Goal: Transaction & Acquisition: Book appointment/travel/reservation

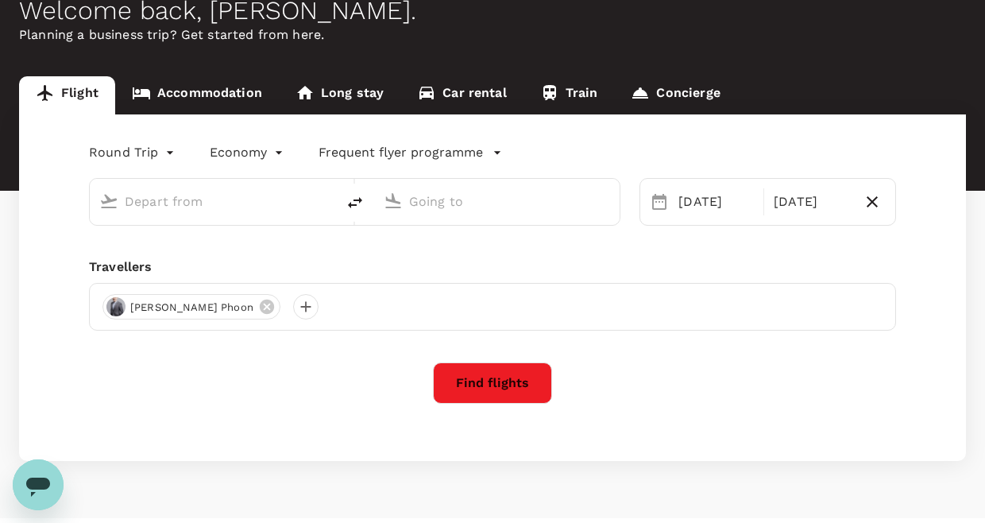
scroll to position [129, 0]
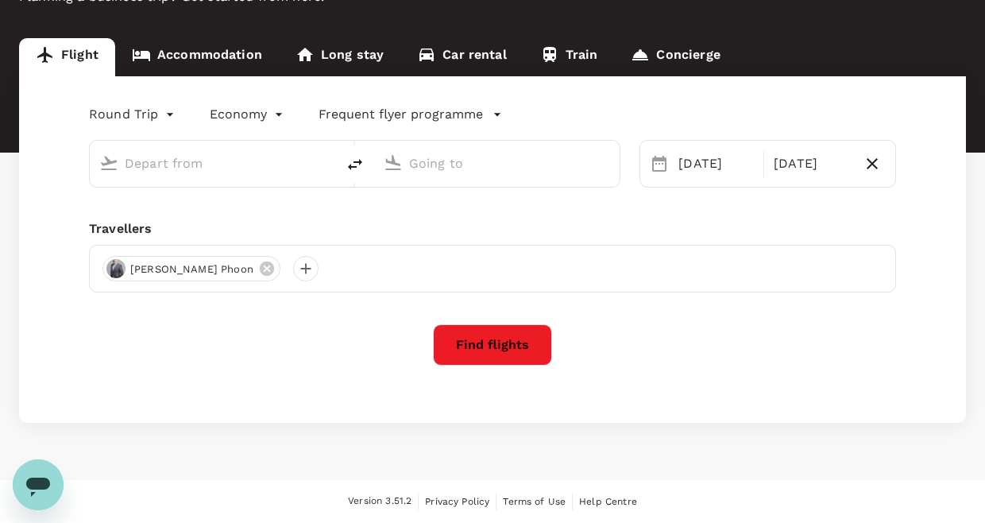
type input "[GEOGRAPHIC_DATA], [GEOGRAPHIC_DATA] (any)"
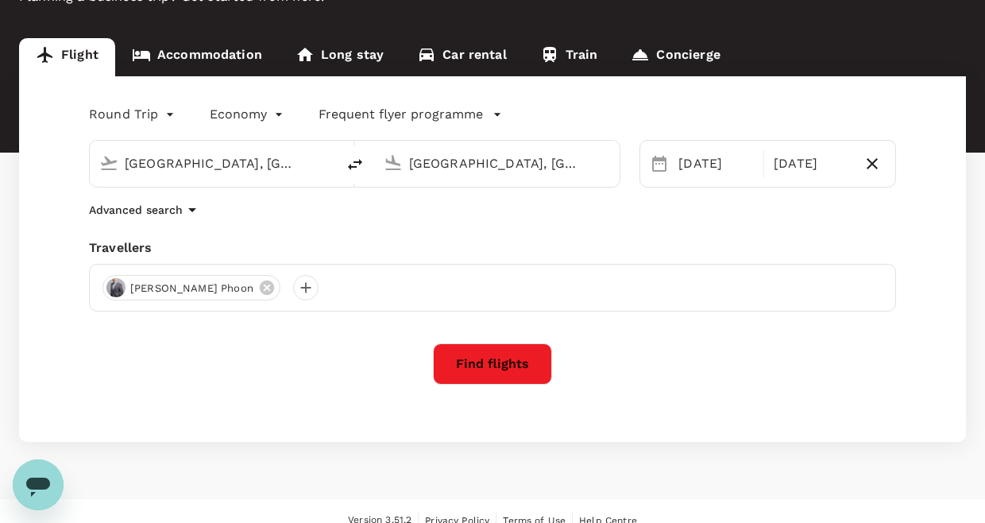
click at [502, 367] on button "Find flights" at bounding box center [492, 363] width 119 height 41
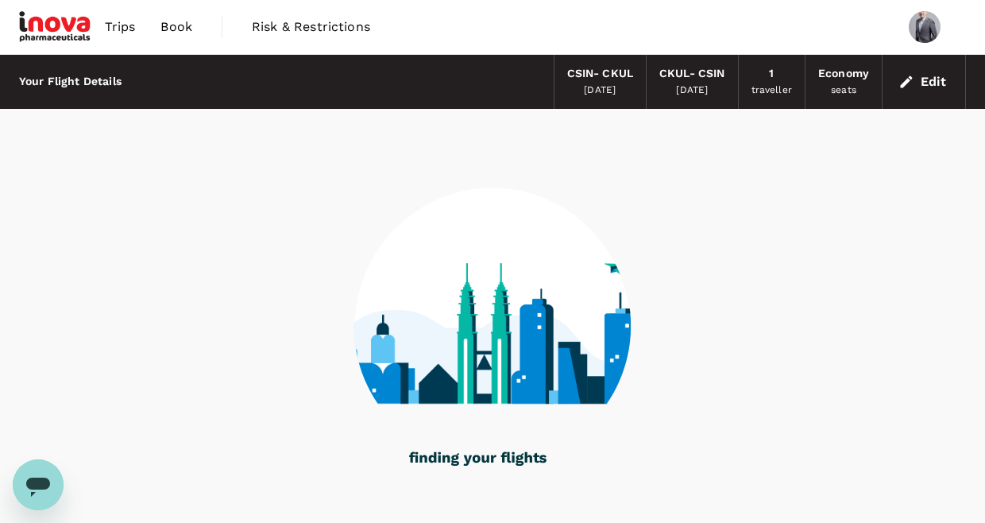
scroll to position [69, 0]
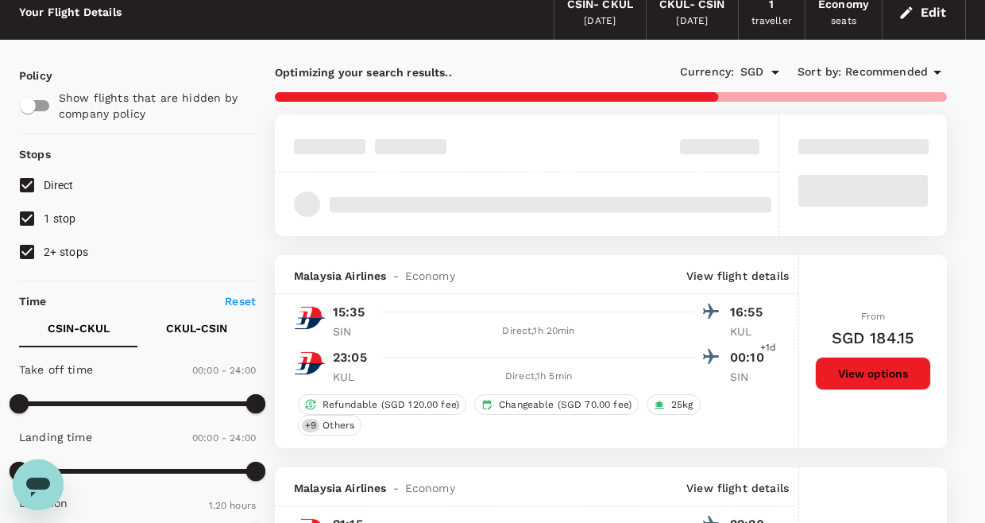
click at [32, 215] on input "1 stop" at bounding box center [26, 218] width 33 height 33
checkbox input "false"
click at [27, 245] on input "2+ stops" at bounding box center [26, 251] width 33 height 33
checkbox input "false"
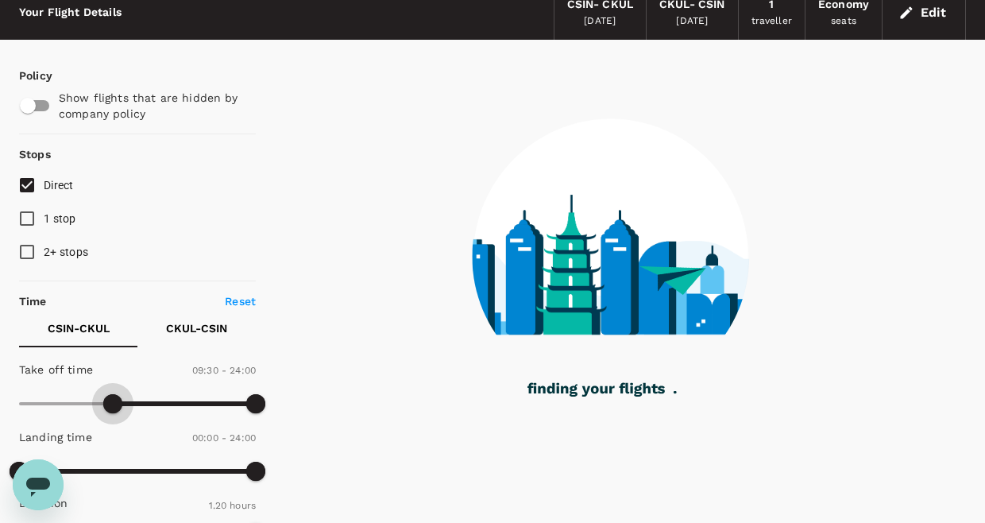
type input "540"
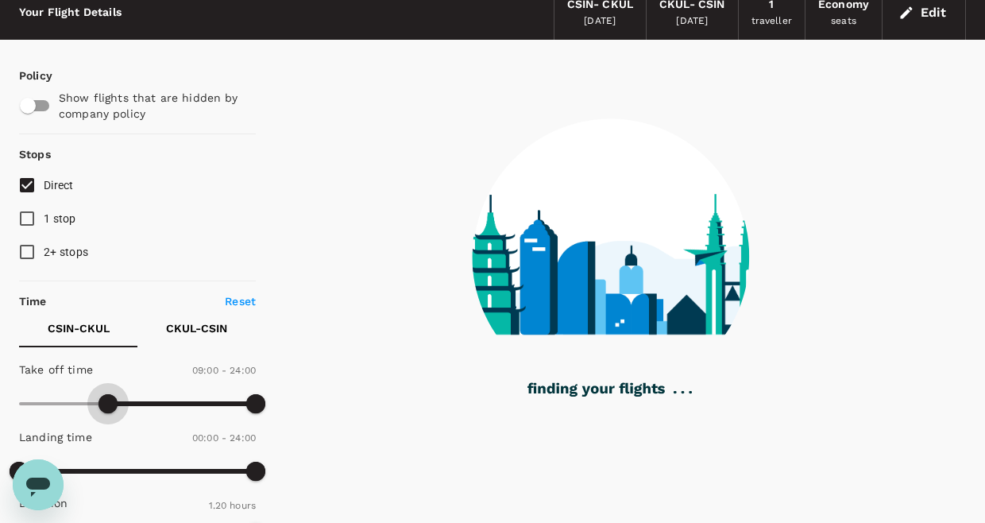
drag, startPoint x: 20, startPoint y: 396, endPoint x: 109, endPoint y: 403, distance: 89.3
click at [109, 403] on span at bounding box center [108, 403] width 19 height 19
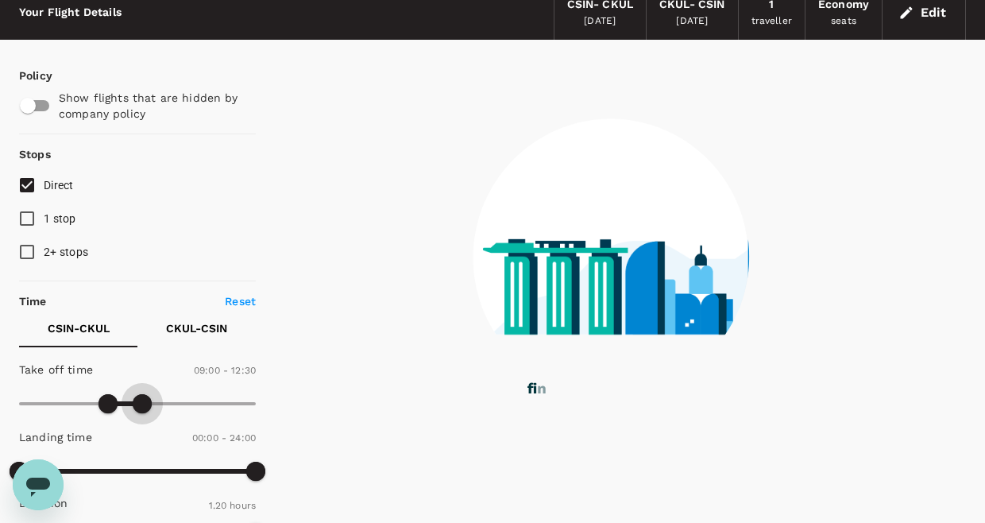
type input "720"
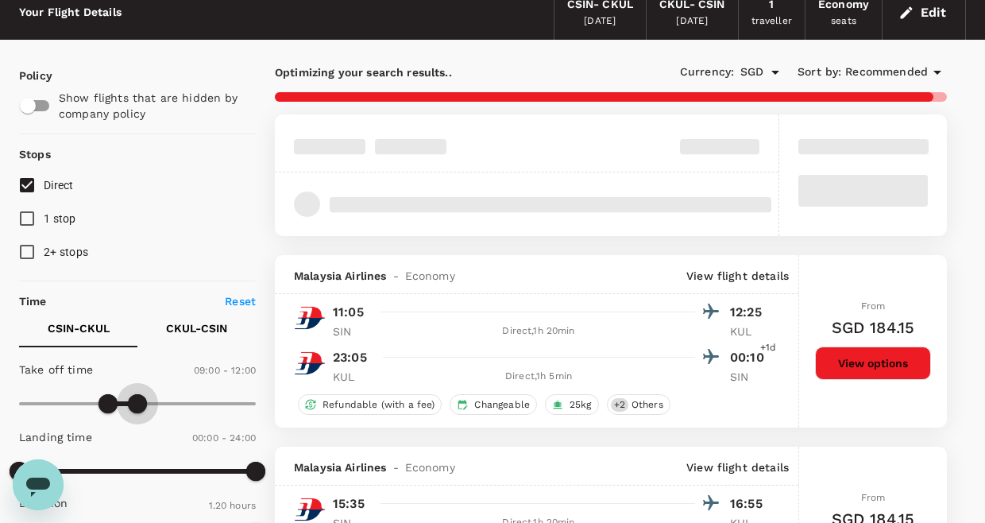
drag, startPoint x: 259, startPoint y: 403, endPoint x: 139, endPoint y: 410, distance: 120.2
click at [139, 410] on span at bounding box center [137, 403] width 19 height 19
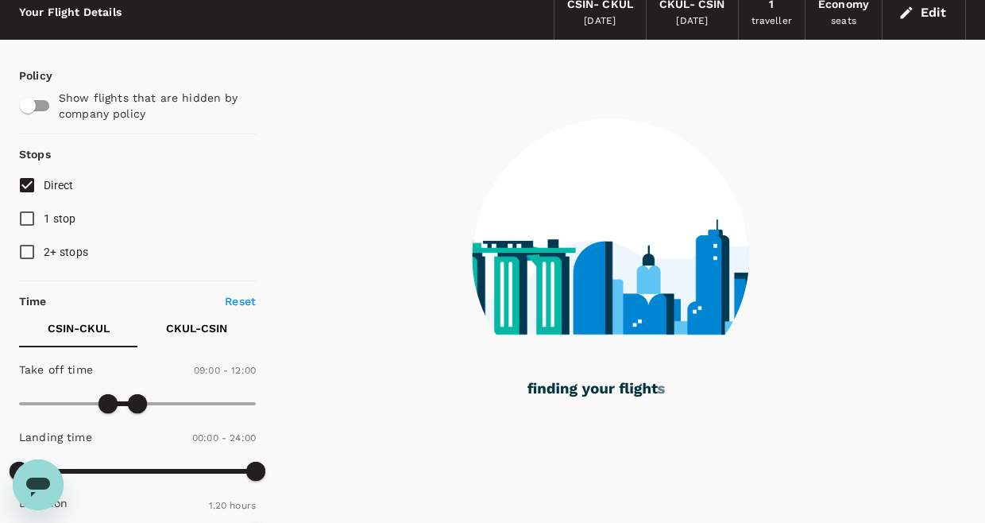
click at [219, 329] on p "CKUL - CSIN" at bounding box center [196, 328] width 61 height 16
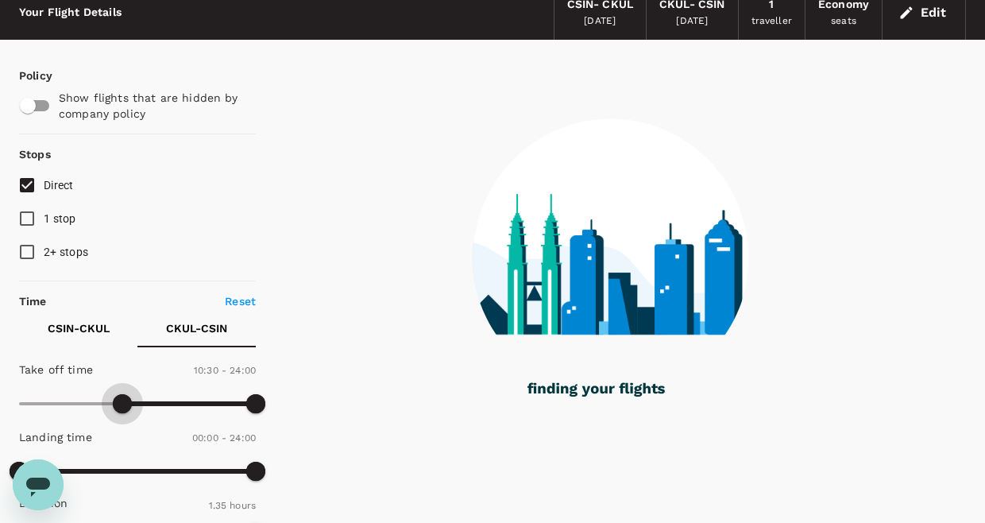
type input "720"
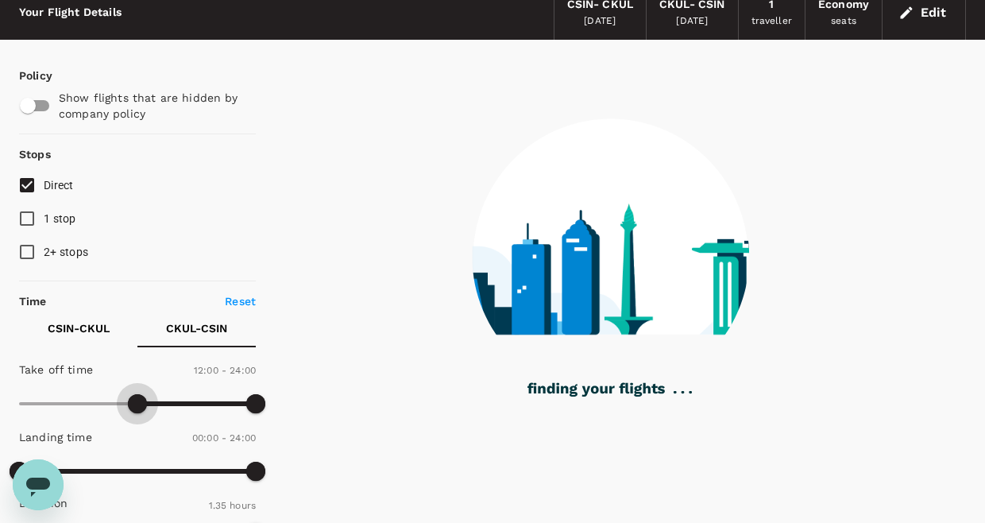
drag, startPoint x: 25, startPoint y: 407, endPoint x: 137, endPoint y: 406, distance: 112.9
click at [137, 406] on span at bounding box center [137, 403] width 19 height 19
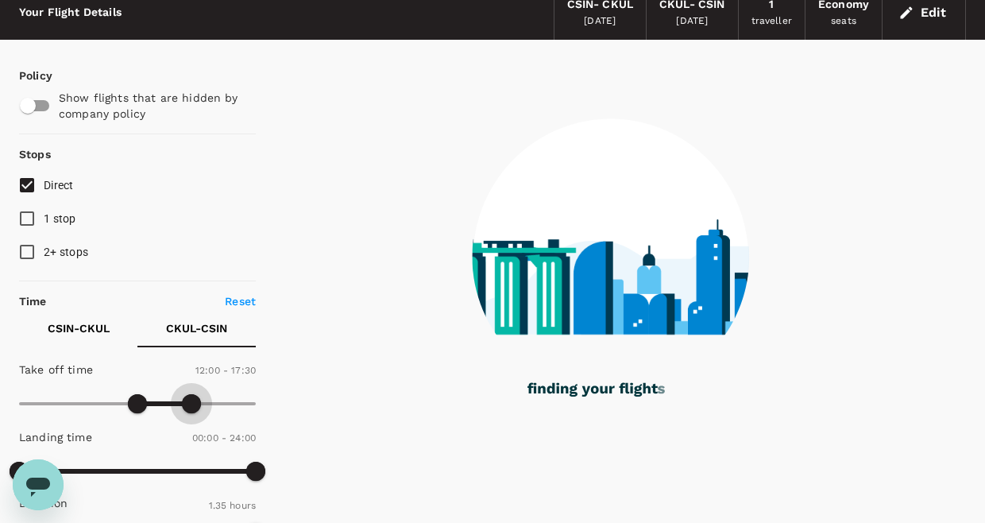
type input "1020"
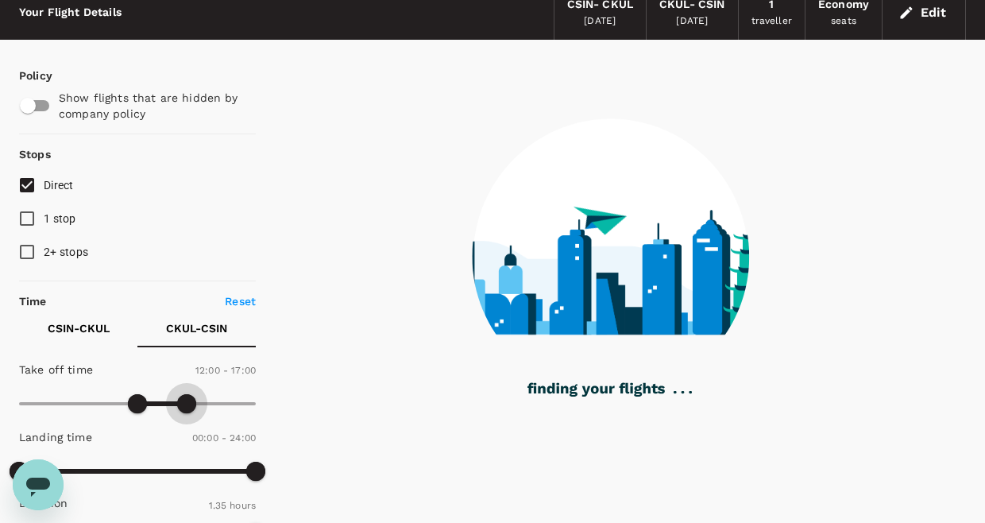
drag, startPoint x: 256, startPoint y: 404, endPoint x: 187, endPoint y: 412, distance: 69.6
click at [187, 412] on span at bounding box center [186, 403] width 19 height 19
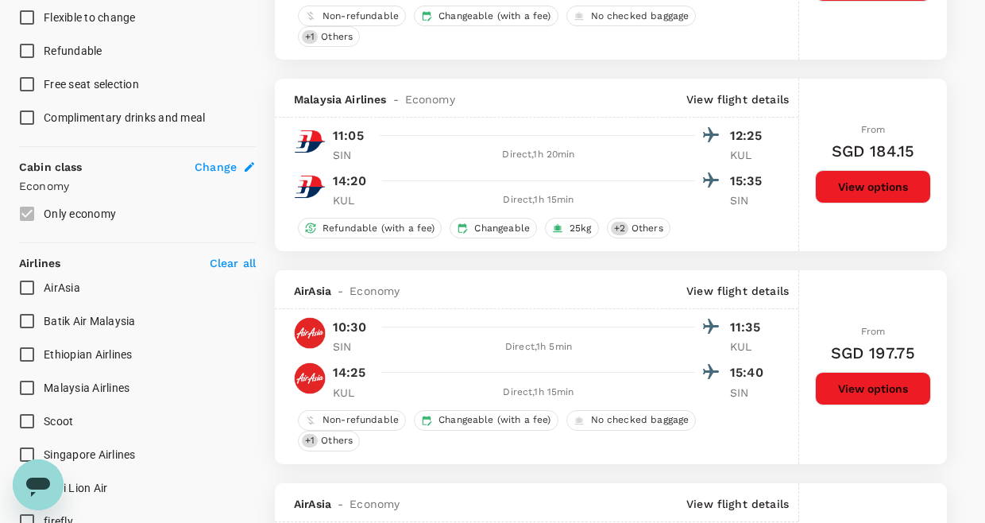
scroll to position [857, 0]
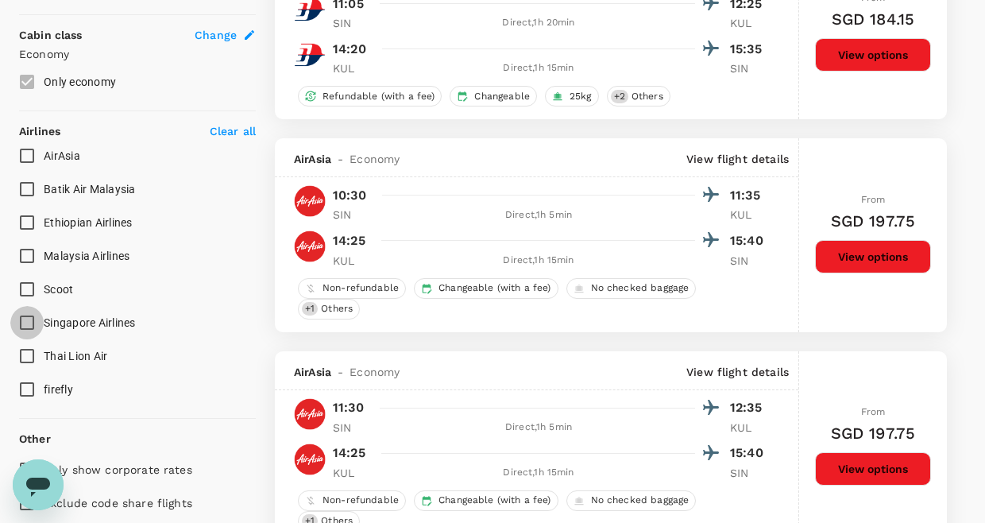
click at [23, 331] on input "Singapore Airlines" at bounding box center [26, 322] width 33 height 33
checkbox input "true"
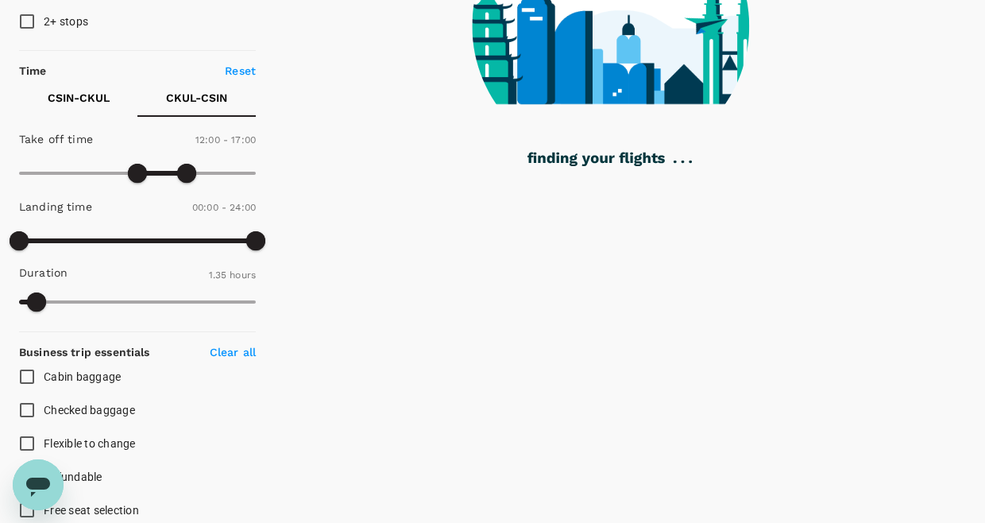
scroll to position [195, 0]
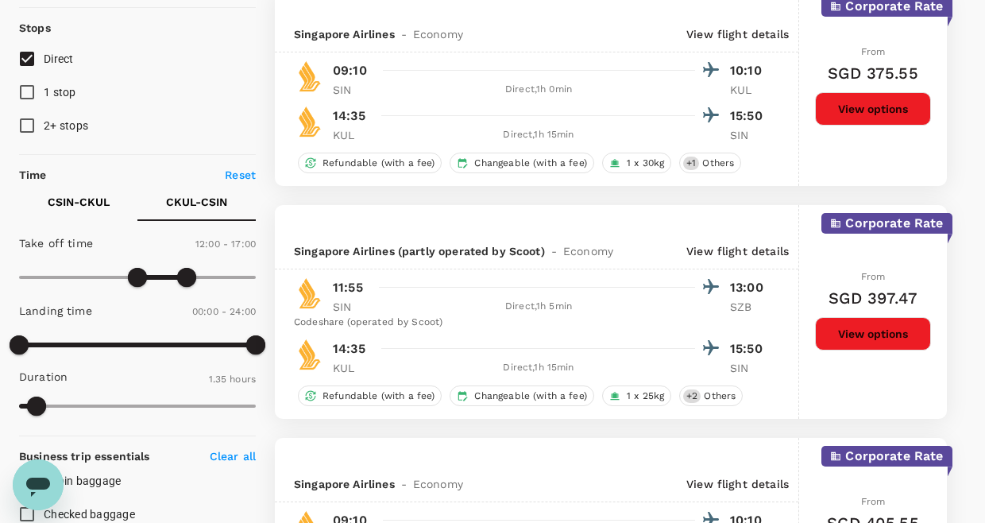
type input "SGD"
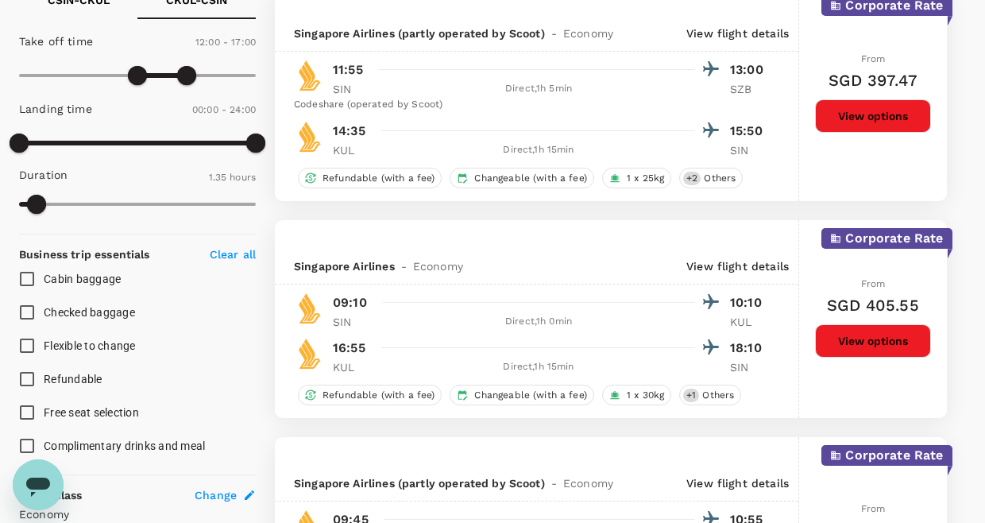
scroll to position [0, 0]
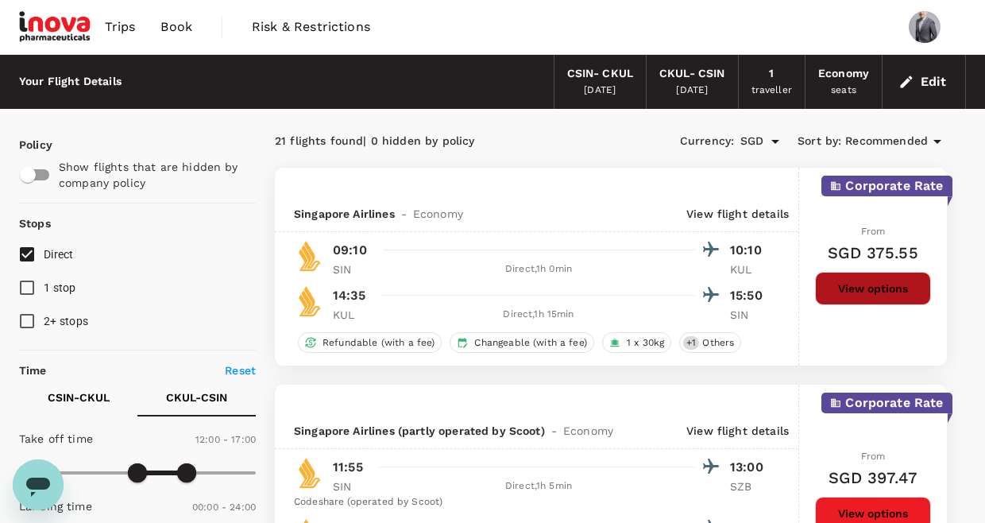
click at [906, 292] on button "View options" at bounding box center [873, 288] width 116 height 33
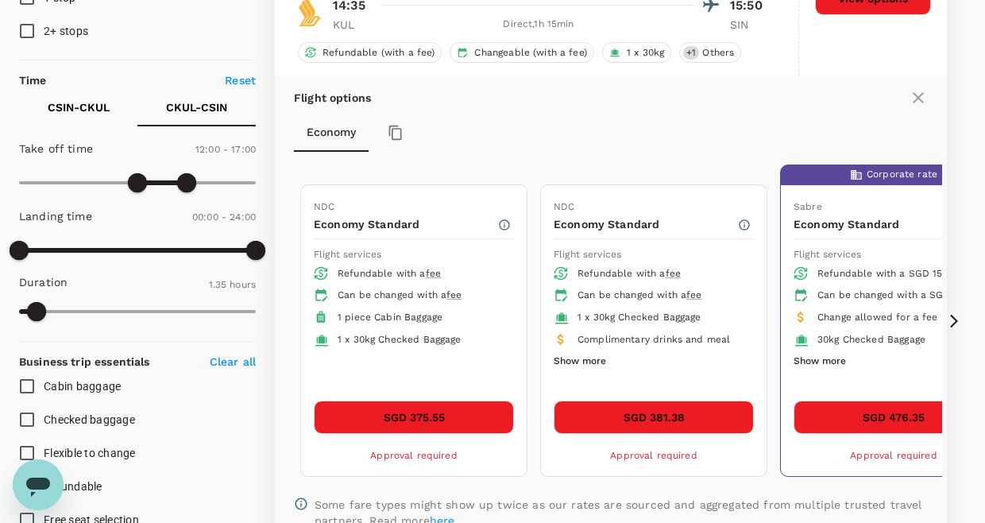
scroll to position [432, 0]
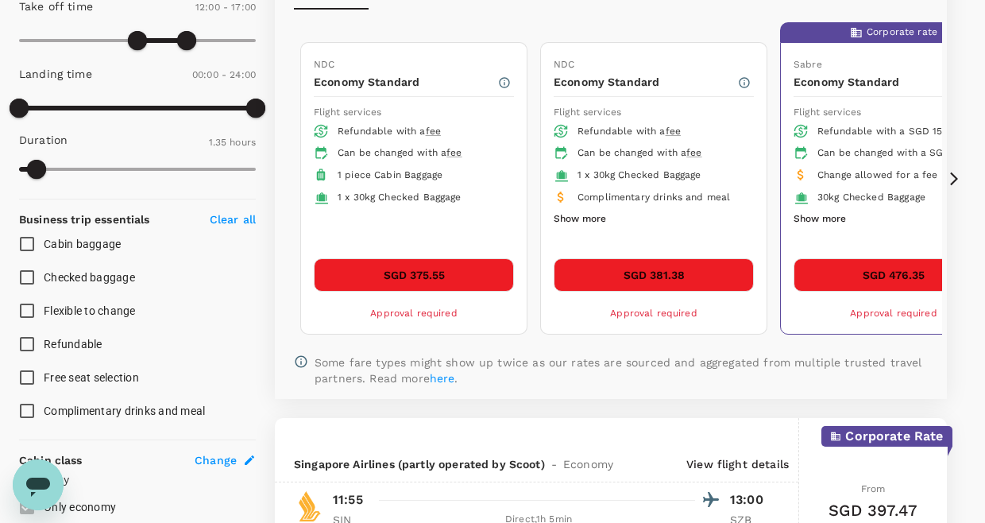
click at [466, 284] on button "SGD 375.55" at bounding box center [414, 274] width 200 height 33
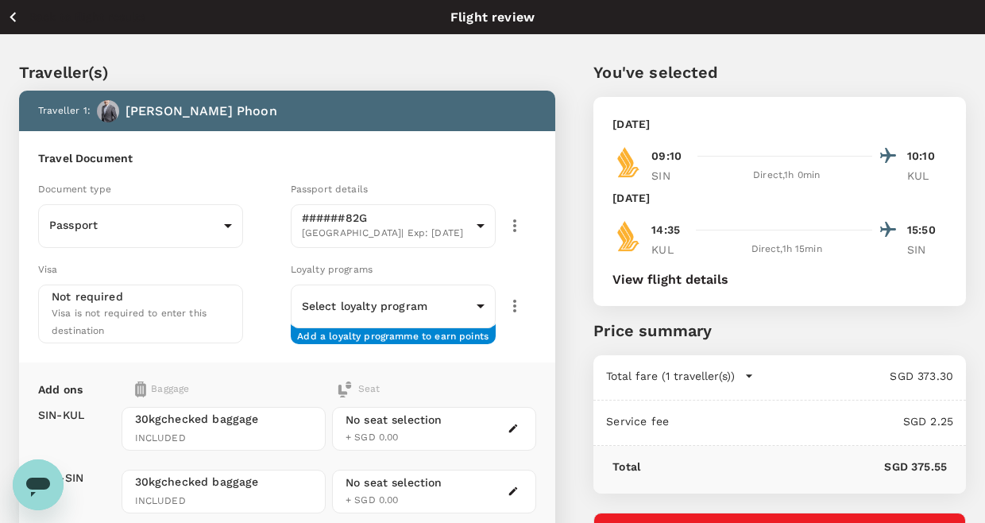
scroll to position [133, 0]
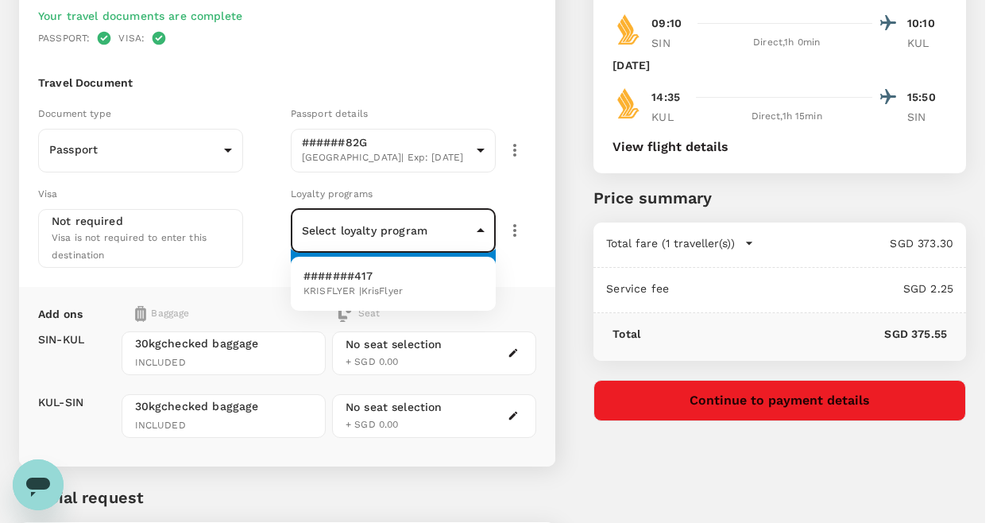
click at [477, 241] on body "Back to flight results Flight review Traveller(s) Traveller 1 : [PERSON_NAME] P…" at bounding box center [498, 276] width 997 height 819
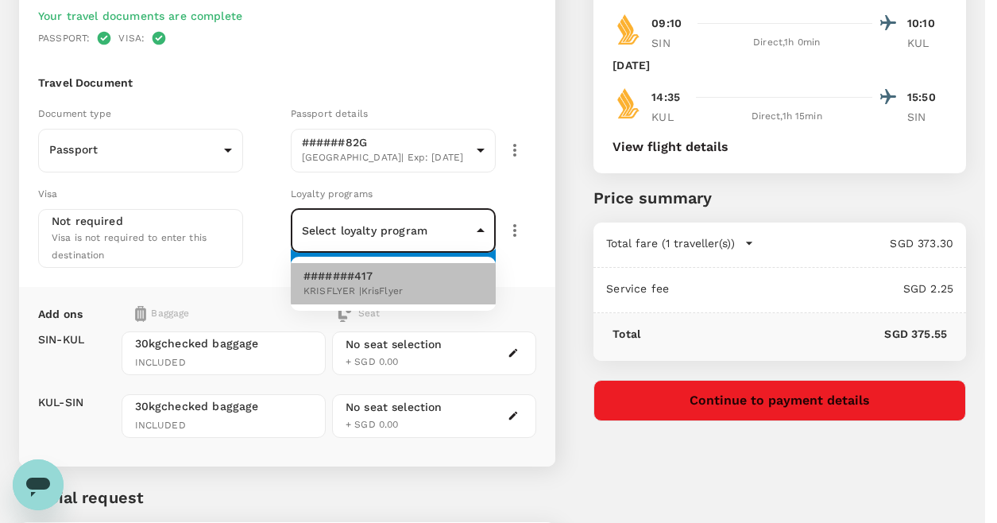
click at [416, 293] on li "#######417 KRISFLYER | KrisFlyer" at bounding box center [393, 283] width 205 height 41
type input "77e1dcfe-f946-4e4d-b9d6-542c0b32fb95"
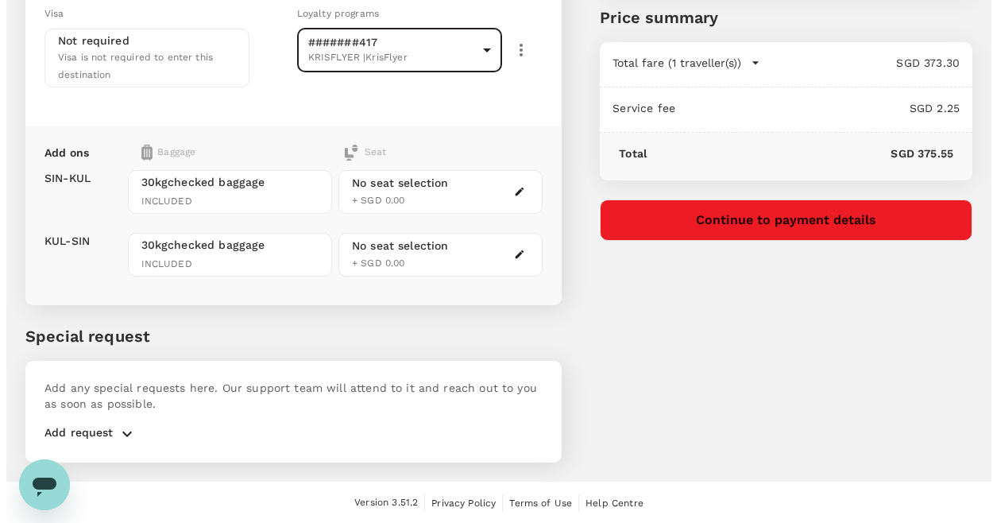
scroll to position [315, 0]
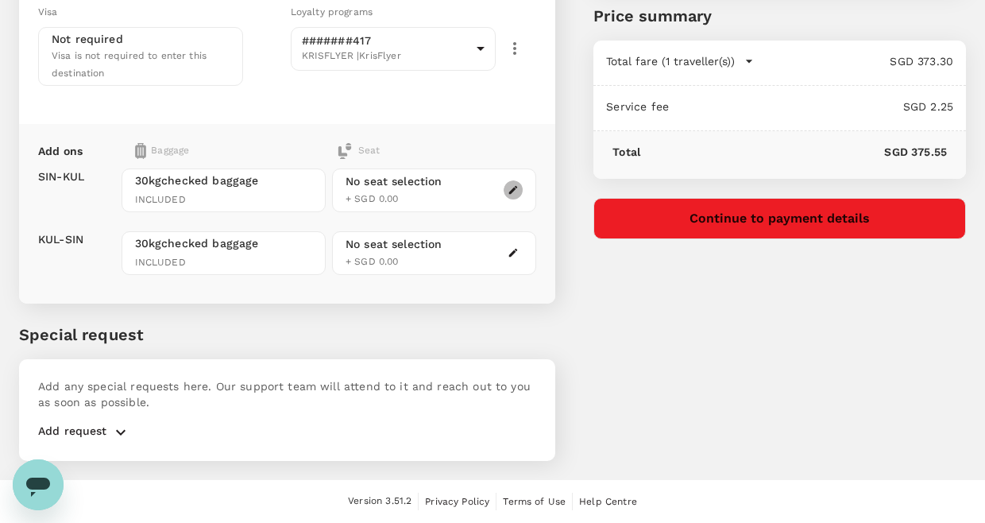
click at [518, 188] on icon "button" at bounding box center [513, 189] width 11 height 11
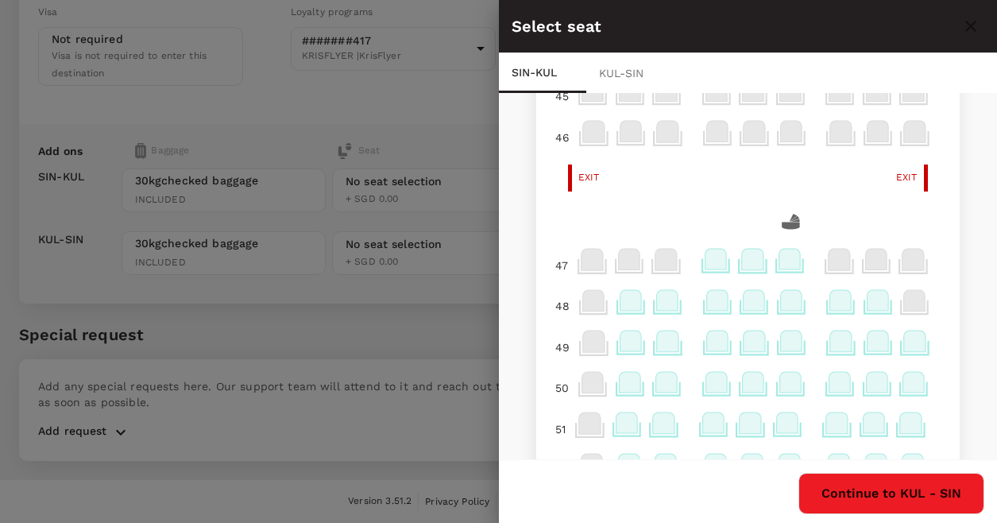
scroll to position [344, 0]
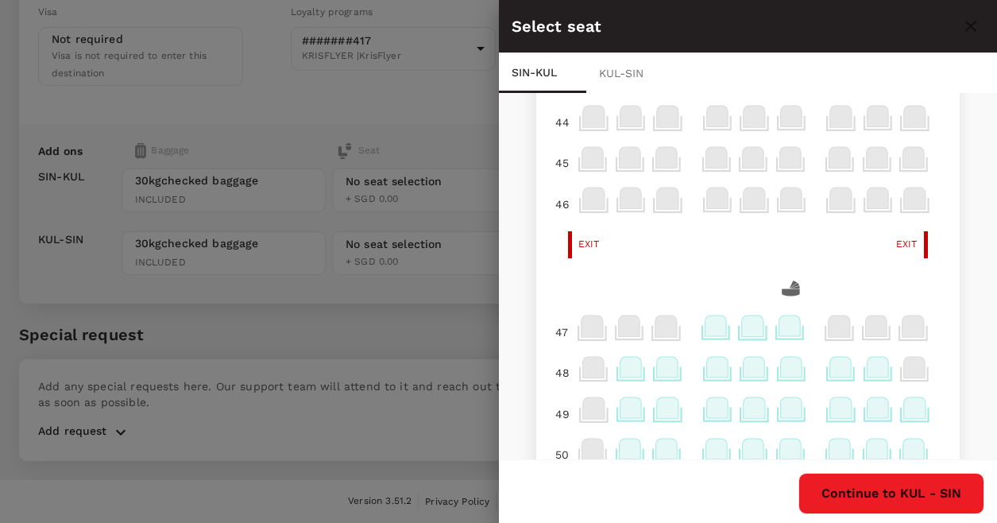
click at [705, 329] on icon at bounding box center [715, 325] width 21 height 21
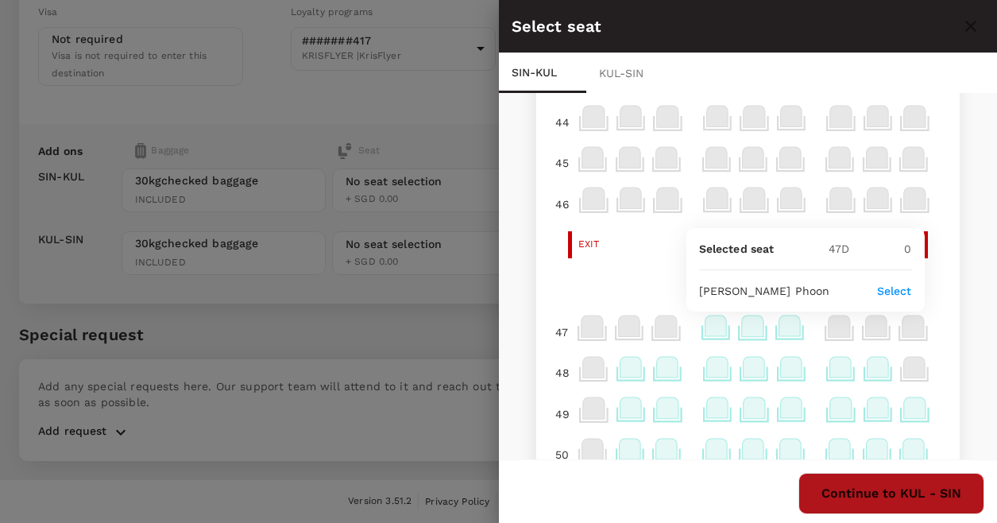
click at [905, 494] on button "Continue to KUL - SIN" at bounding box center [892, 493] width 186 height 41
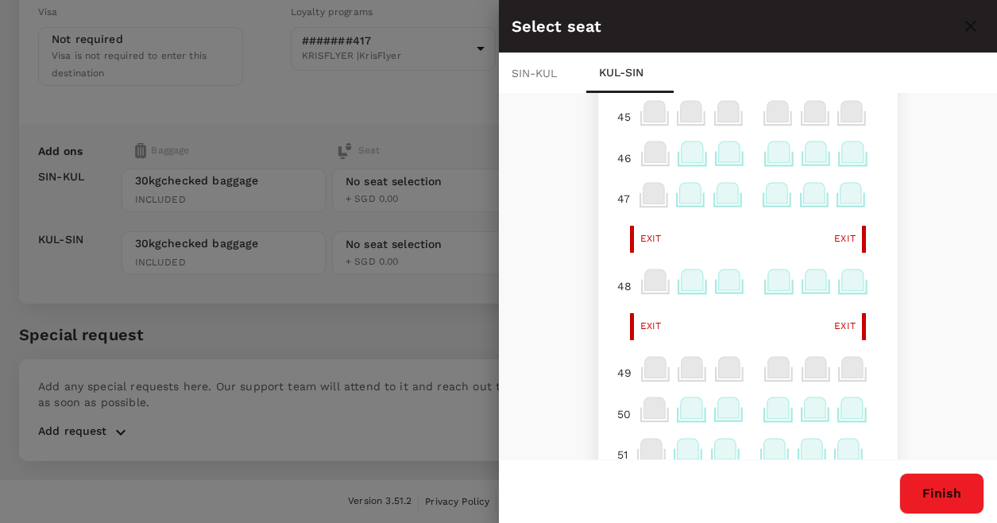
scroll to position [265, 0]
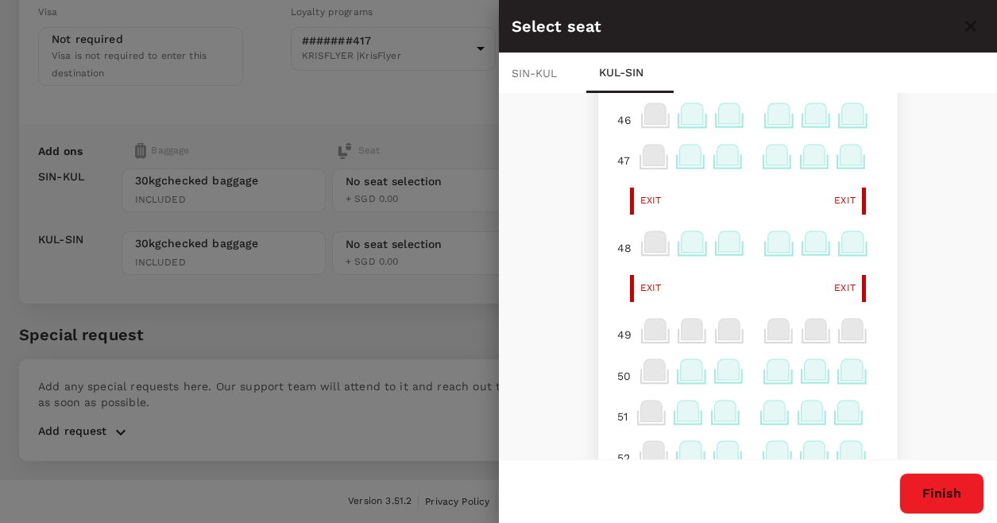
click at [719, 245] on icon at bounding box center [729, 241] width 21 height 21
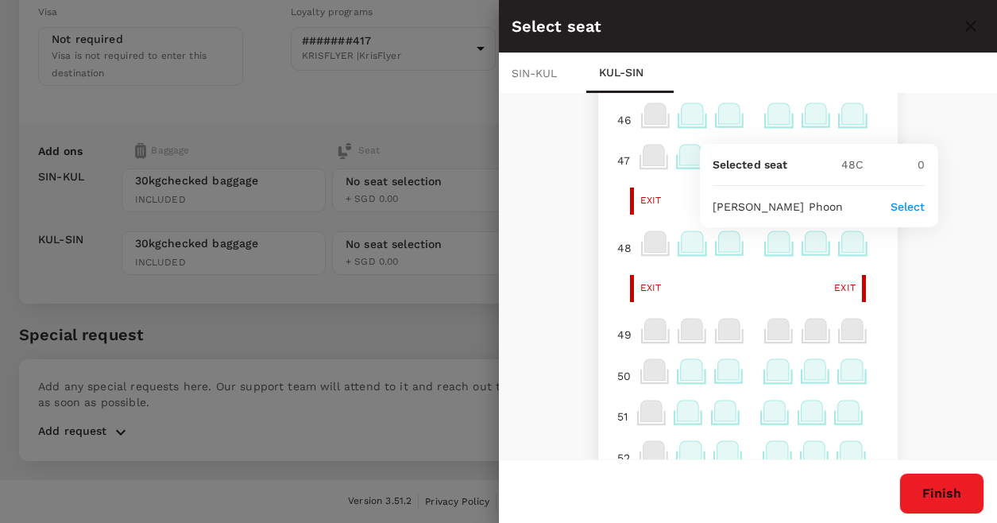
click at [915, 203] on p "Select" at bounding box center [908, 207] width 35 height 16
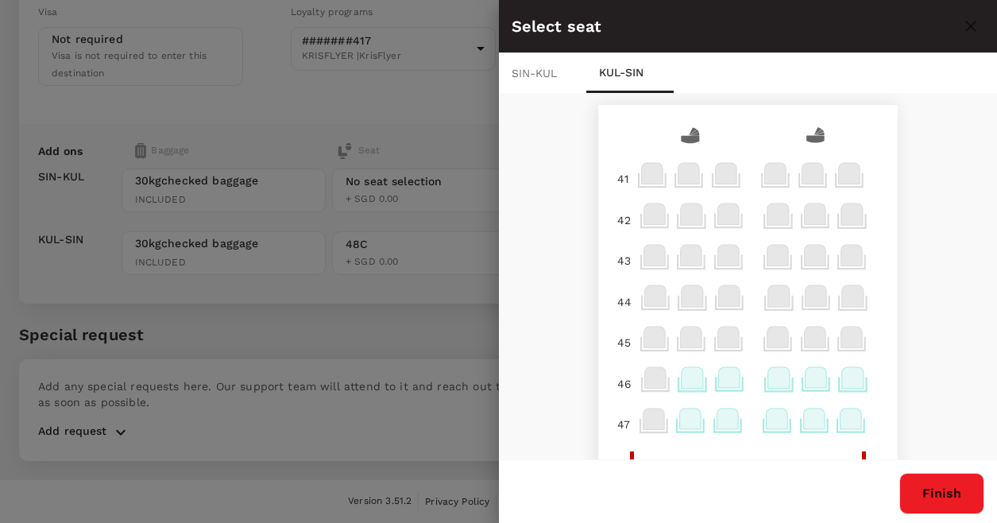
scroll to position [0, 0]
click at [538, 72] on div "SIN - KUL" at bounding box center [542, 73] width 87 height 40
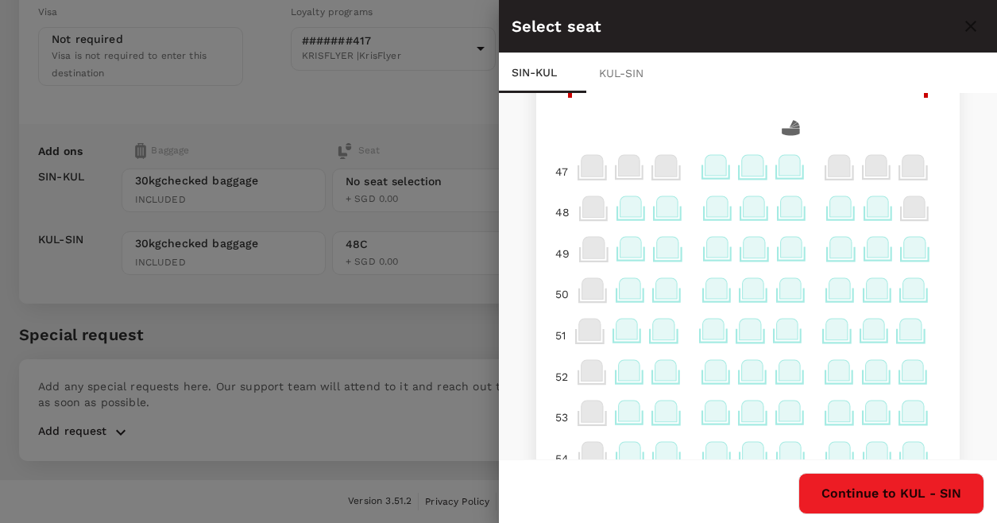
scroll to position [530, 0]
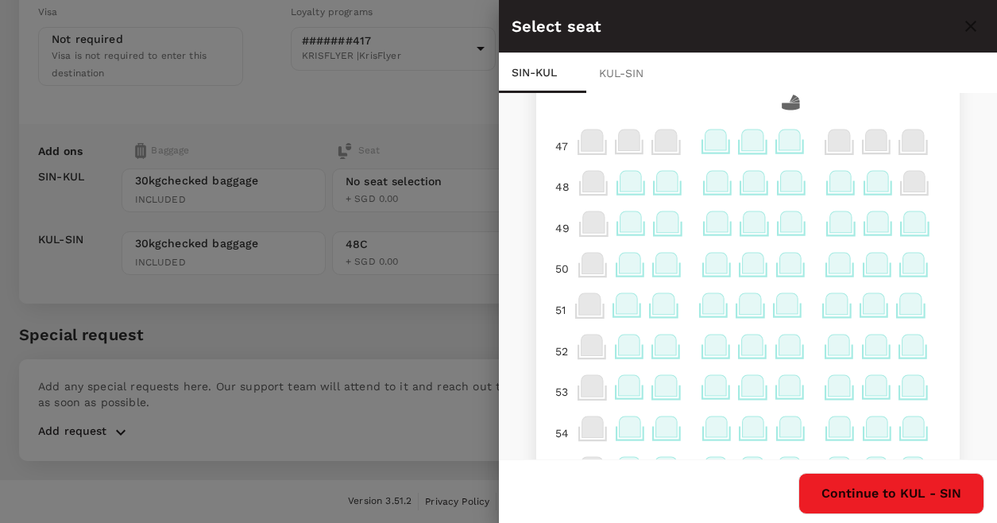
click at [705, 142] on icon at bounding box center [715, 140] width 21 height 21
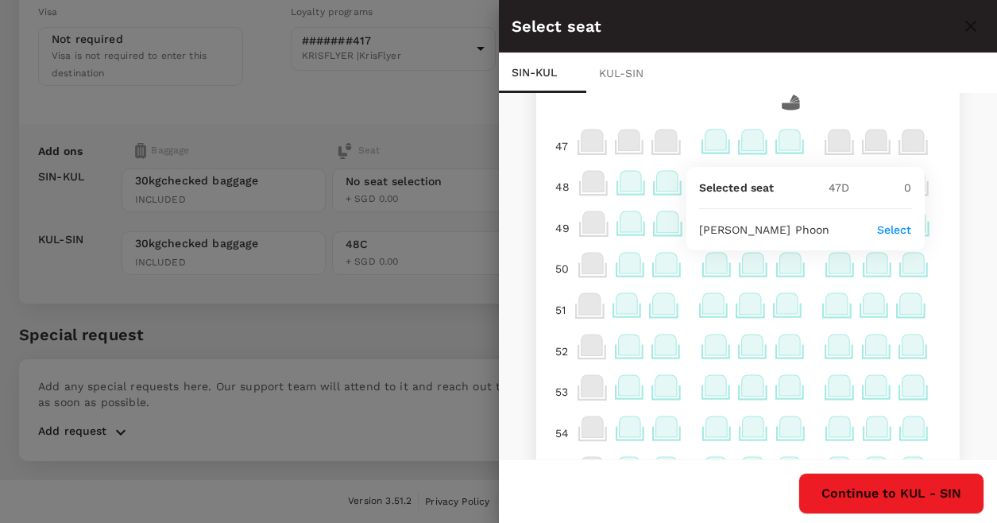
click at [908, 230] on p "Select" at bounding box center [894, 230] width 35 height 16
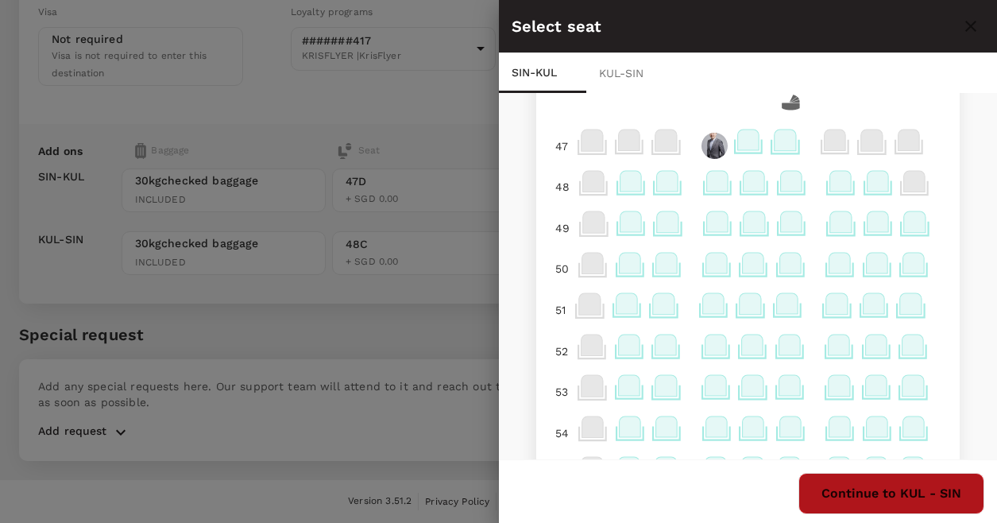
click at [864, 488] on button "Continue to KUL - SIN" at bounding box center [892, 493] width 186 height 41
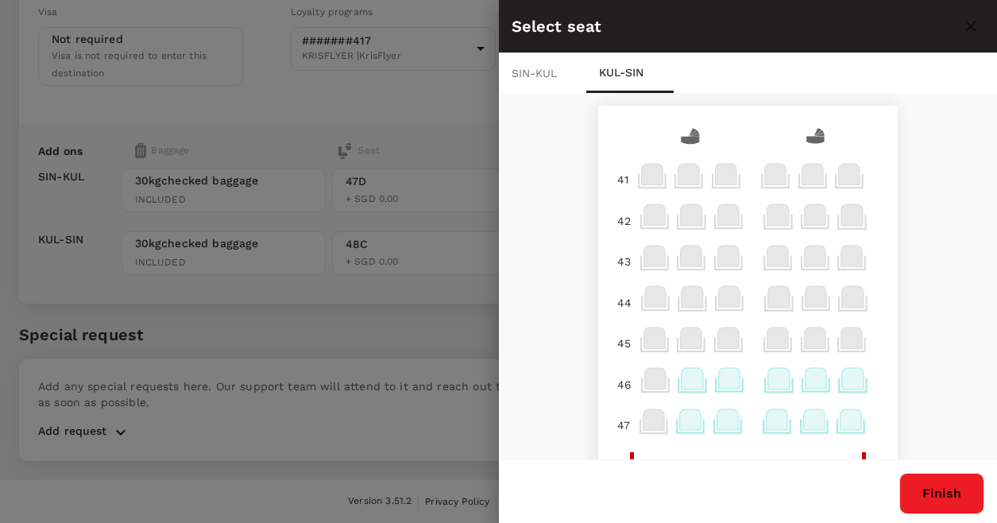
click at [919, 496] on button "Finish" at bounding box center [942, 493] width 85 height 41
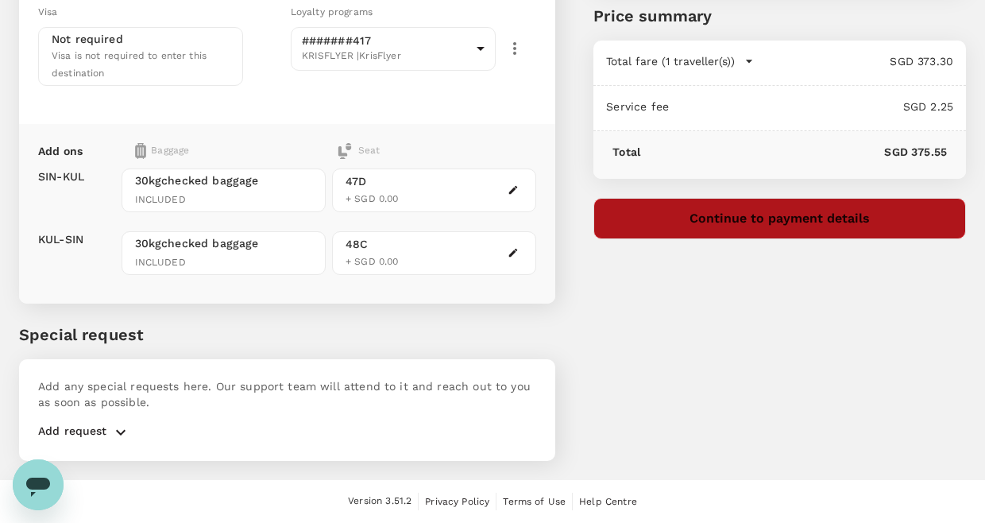
click at [774, 226] on button "Continue to payment details" at bounding box center [780, 218] width 373 height 41
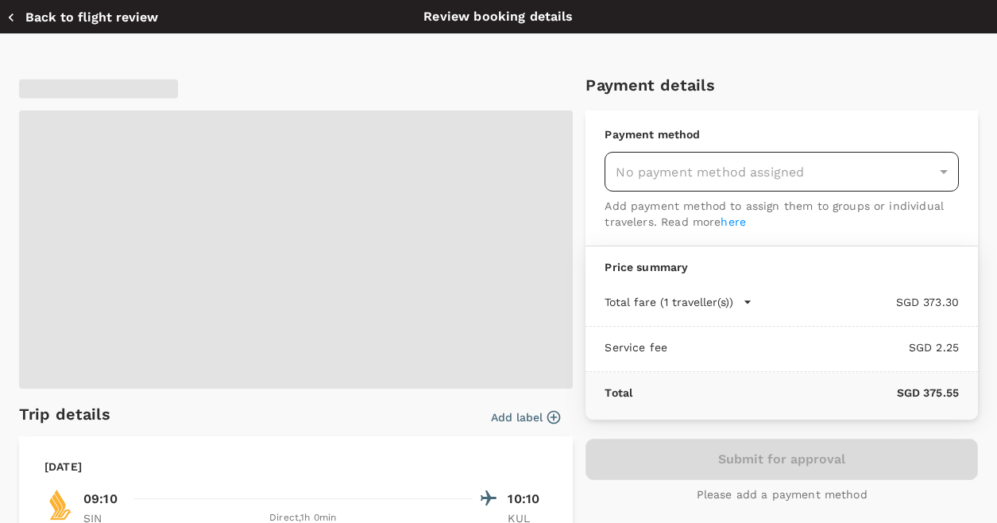
click at [816, 176] on div "No payment method assigned" at bounding box center [782, 172] width 354 height 40
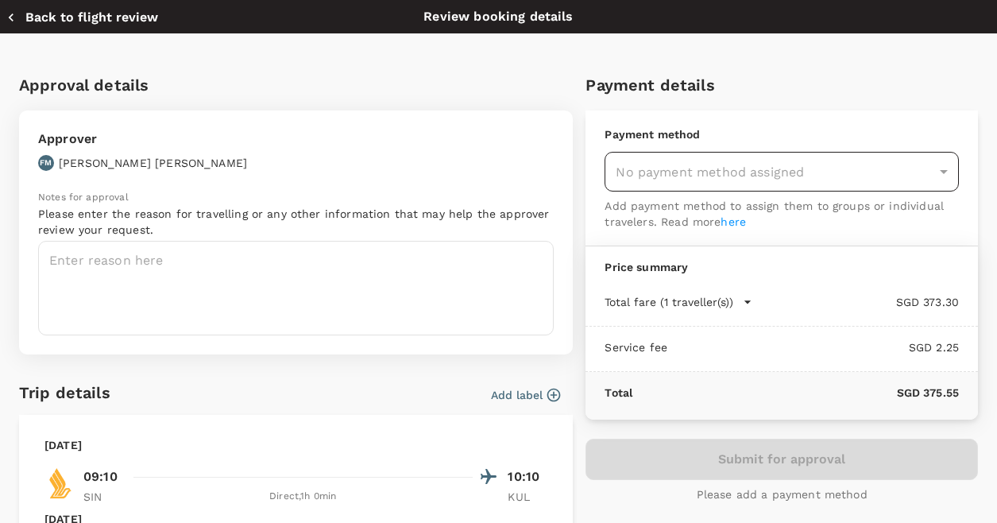
click at [930, 170] on div "No payment method assigned" at bounding box center [782, 172] width 354 height 40
click at [931, 170] on div "No payment method assigned" at bounding box center [782, 172] width 354 height 40
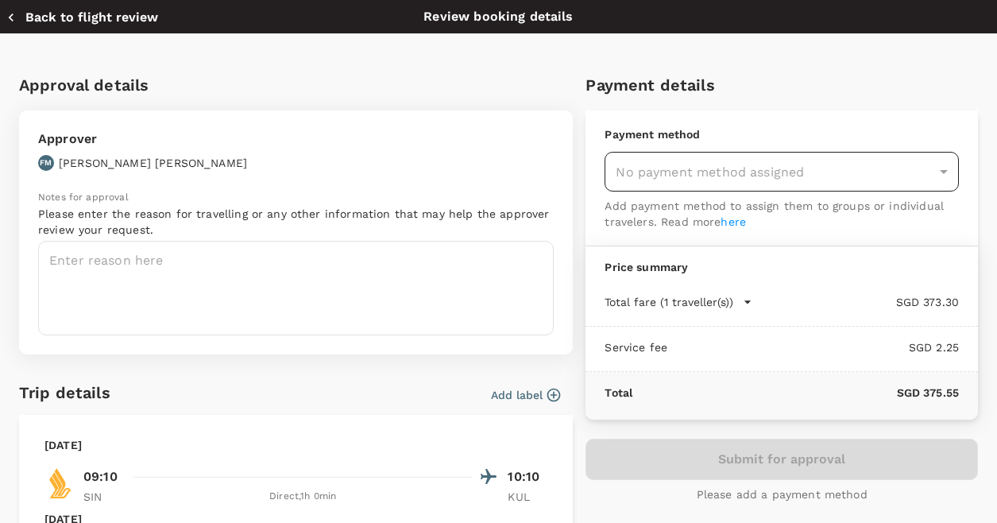
click at [931, 170] on div "No payment method assigned" at bounding box center [782, 172] width 354 height 40
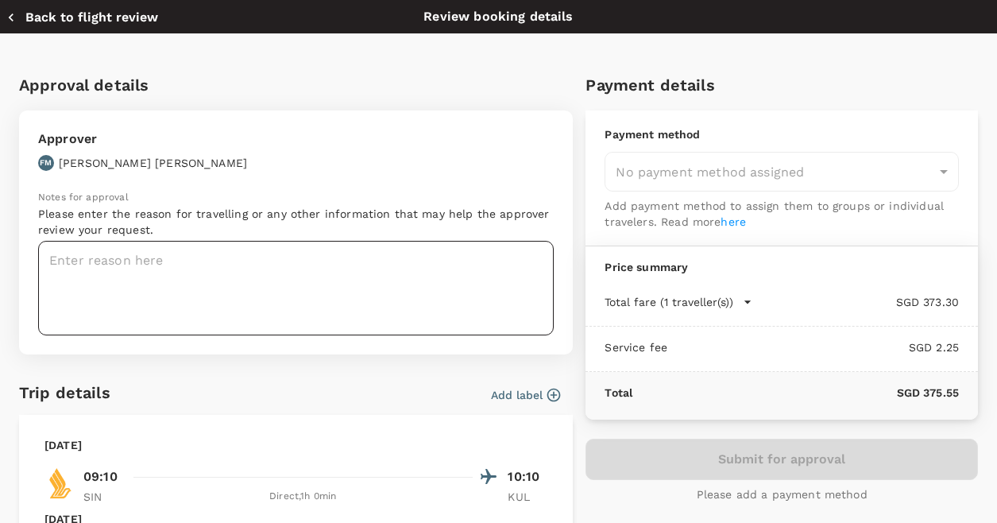
click at [271, 281] on textarea at bounding box center [296, 288] width 516 height 95
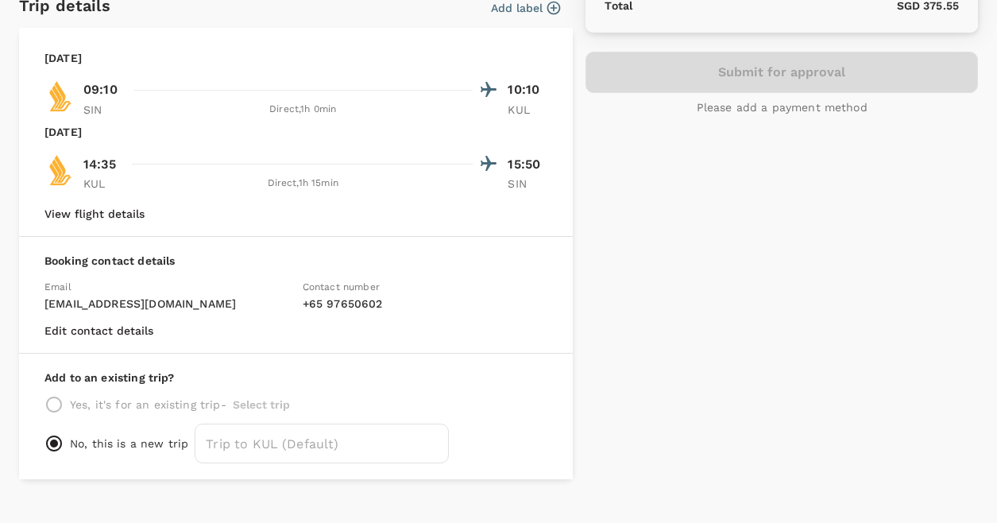
scroll to position [397, 0]
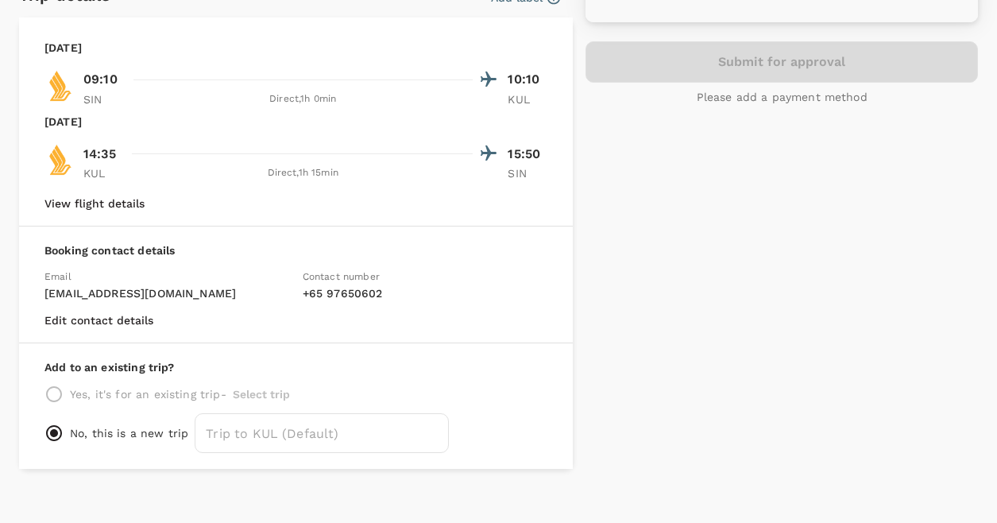
click at [778, 104] on p "Please add a payment method" at bounding box center [782, 97] width 171 height 16
click at [776, 74] on div "Submit for approval Please add a payment method" at bounding box center [782, 73] width 393 height 64
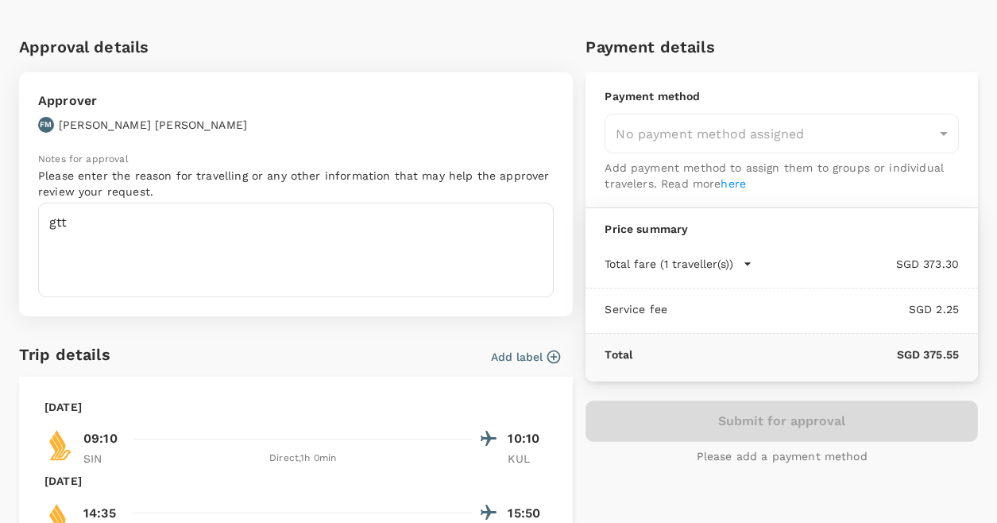
scroll to position [0, 0]
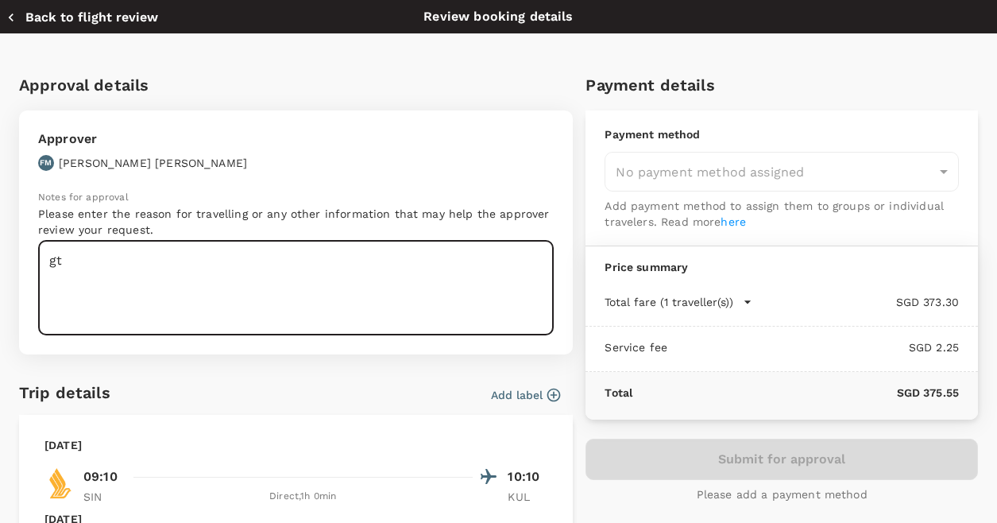
type textarea "g"
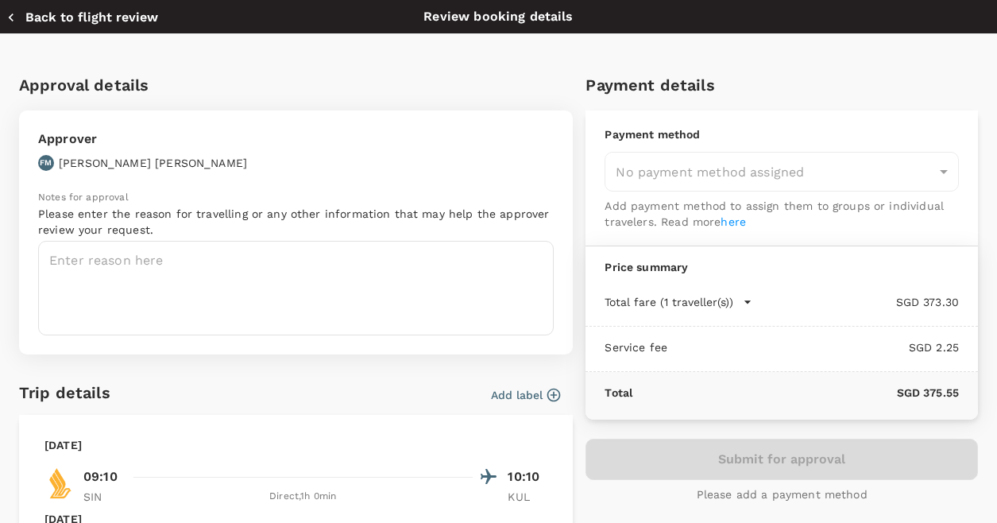
click at [812, 287] on div "Total fare (1 traveller(s)) SGD 373.30 Air fare SGD 373.30 Baggage fee SGD 0.00…" at bounding box center [782, 303] width 393 height 45
click at [741, 308] on icon "button" at bounding box center [748, 302] width 16 height 16
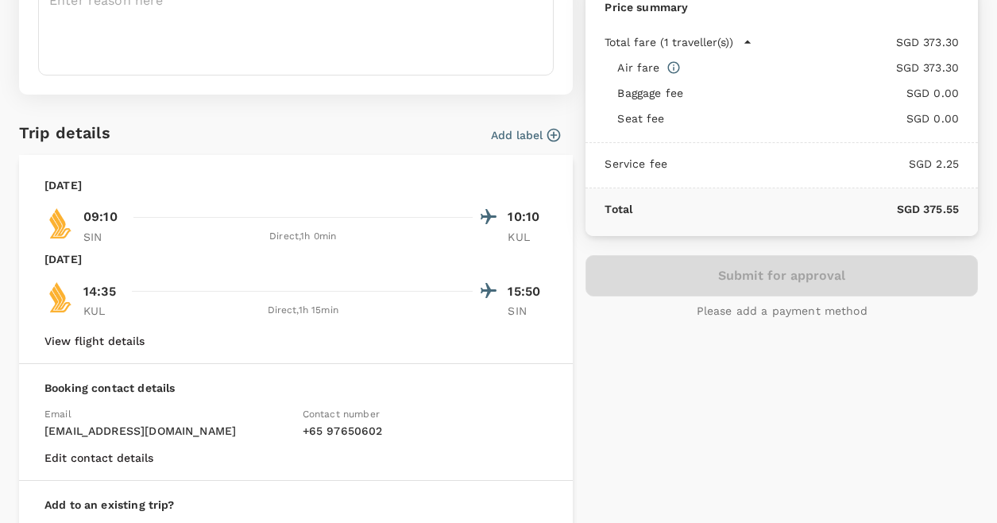
scroll to position [151, 0]
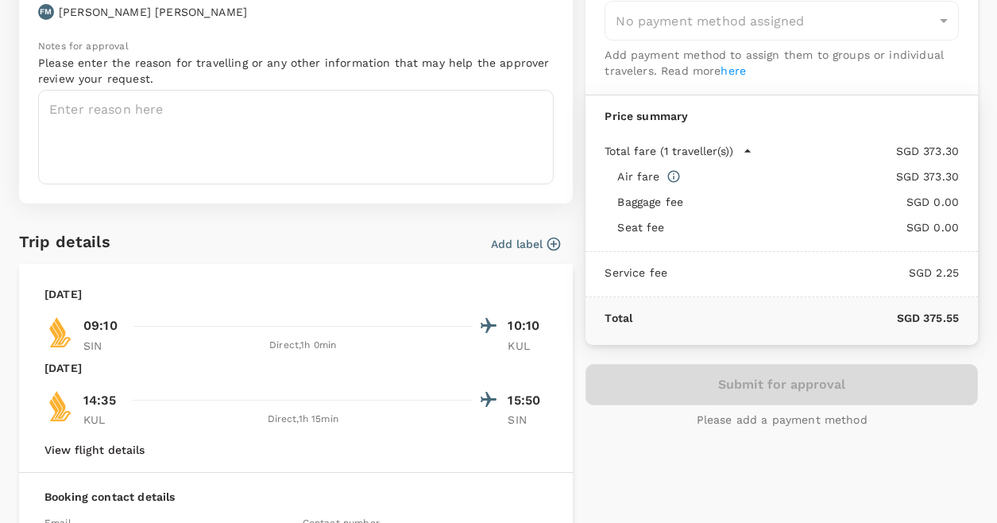
click at [827, 393] on div "Submit for approval Please add a payment method" at bounding box center [782, 396] width 393 height 64
